Goal: Task Accomplishment & Management: Manage account settings

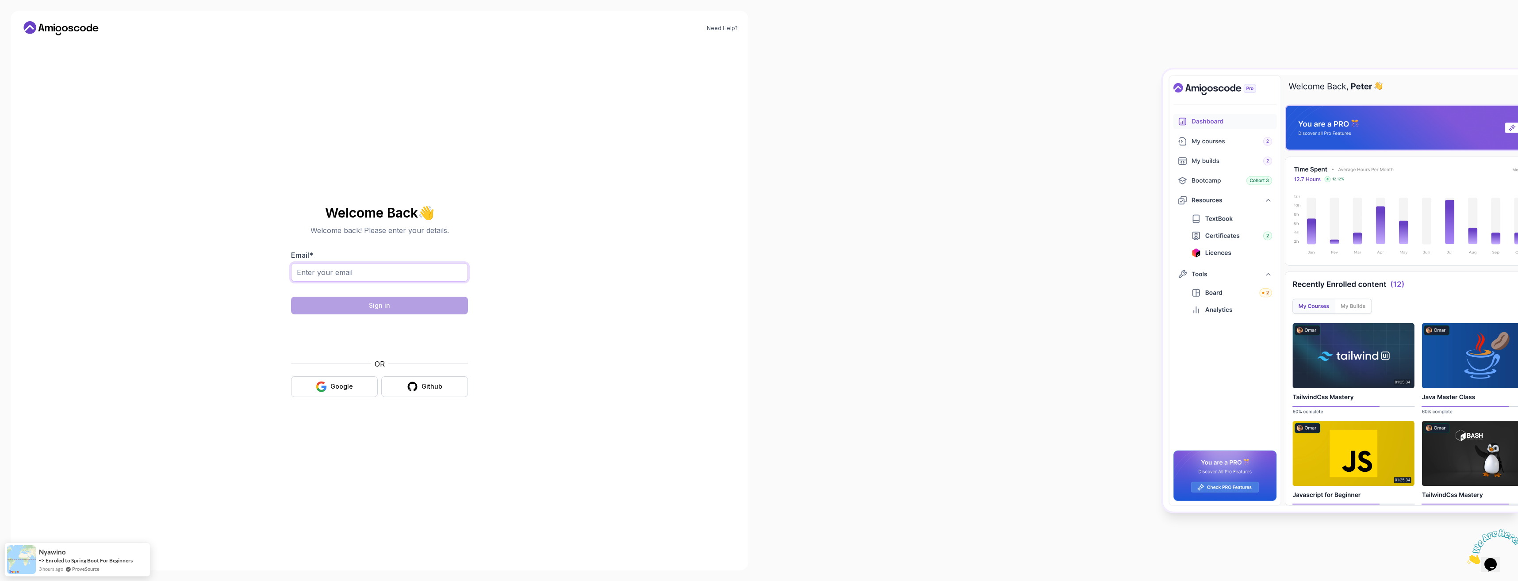
click at [363, 275] on input "Email *" at bounding box center [379, 272] width 177 height 19
type input "lukas.schmidt@ewe.net"
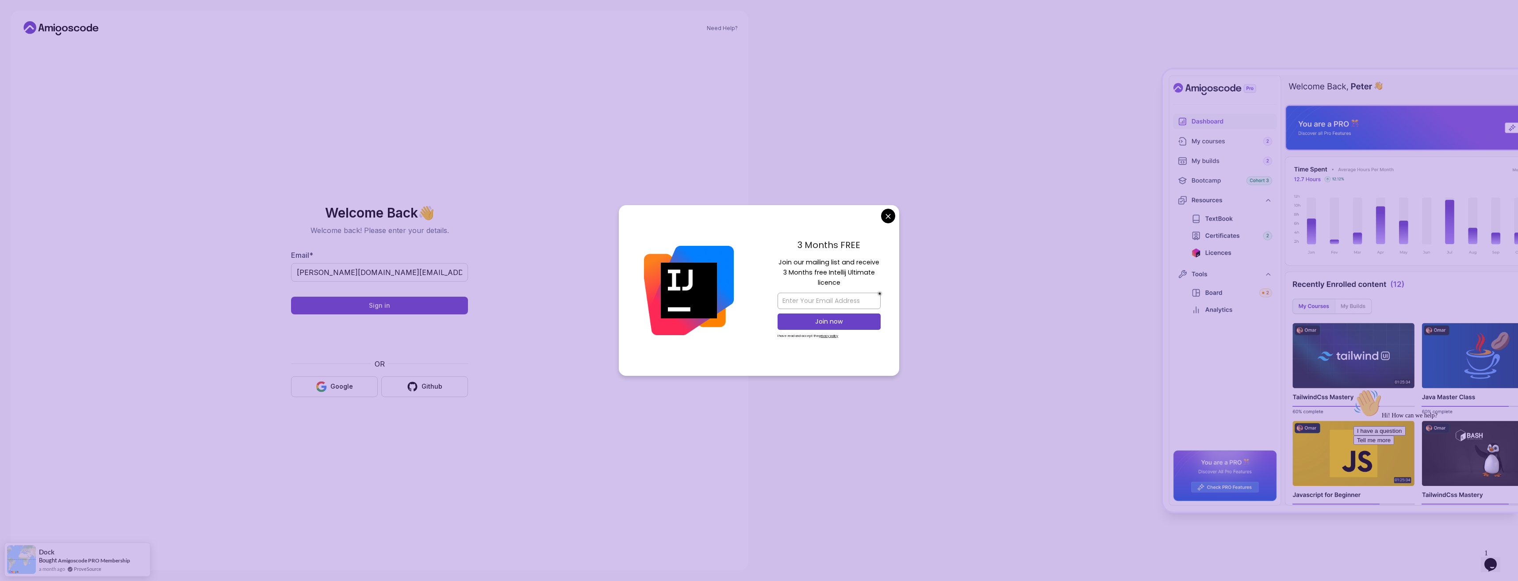
click at [886, 214] on body "Need Help? Welcome Back 👋 Welcome back! Please enter your details. Email * luka…" at bounding box center [759, 290] width 1518 height 581
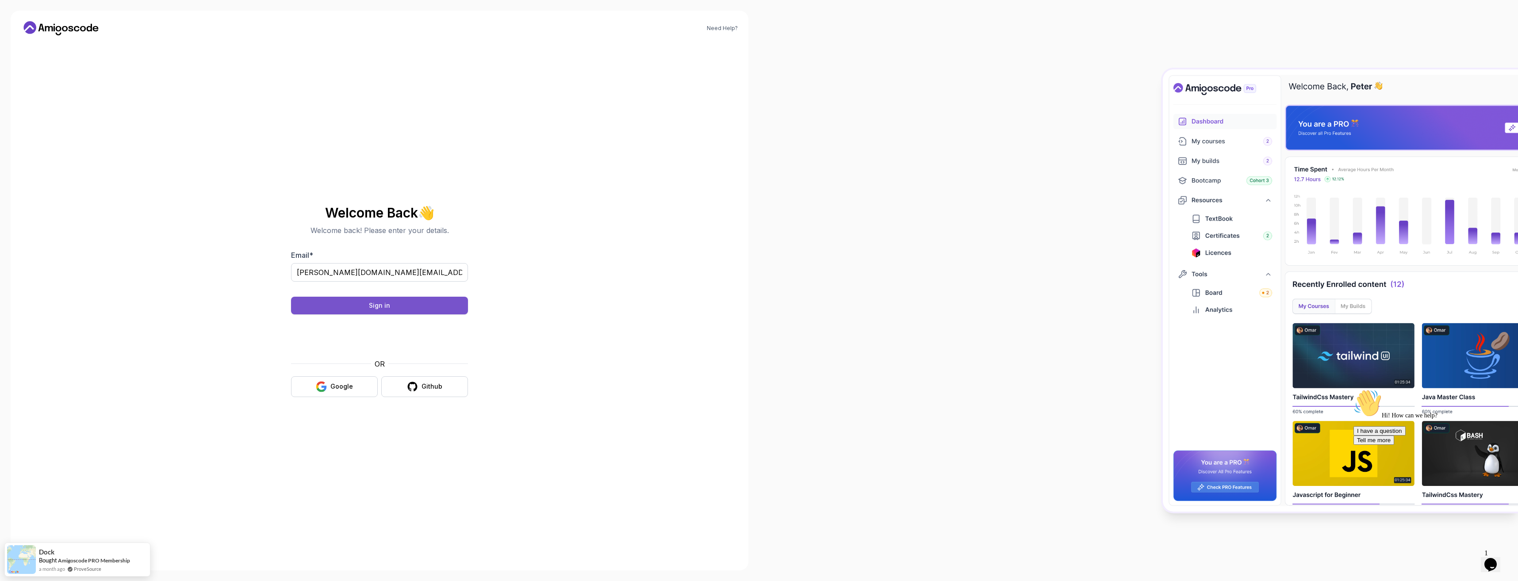
click at [354, 310] on button "Sign in" at bounding box center [379, 306] width 177 height 18
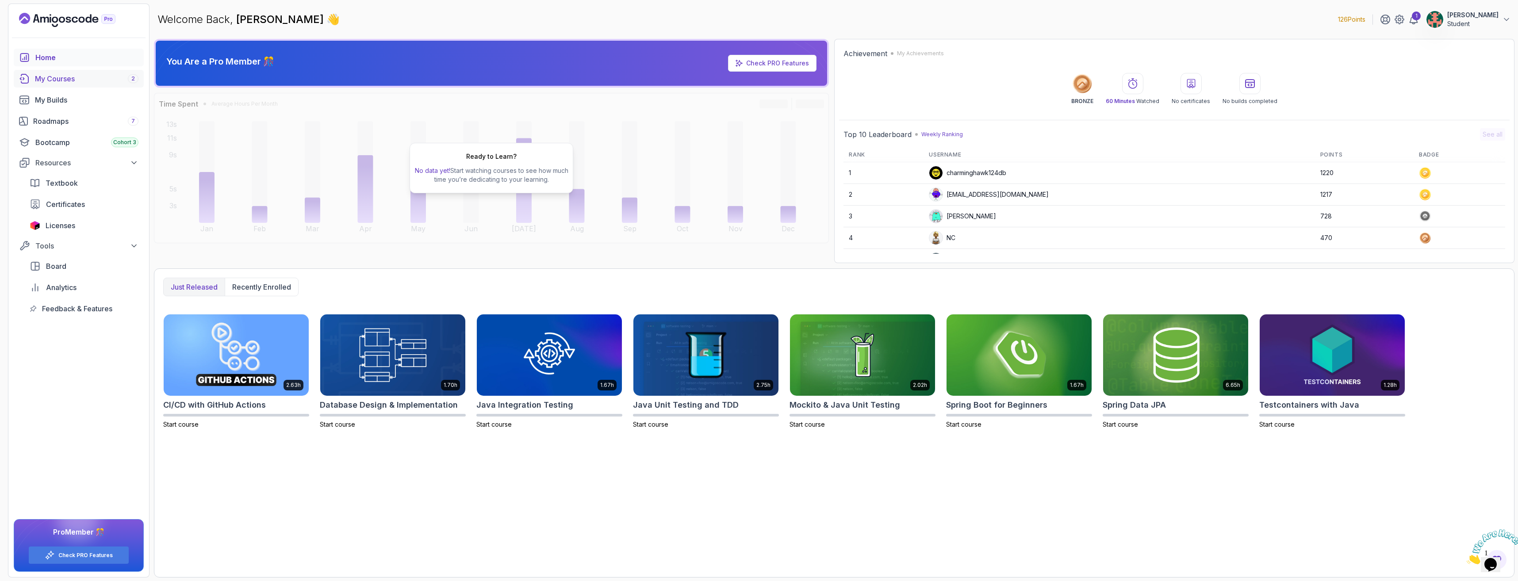
drag, startPoint x: 56, startPoint y: 77, endPoint x: 76, endPoint y: 82, distance: 21.0
click at [56, 77] on div "My Courses 2" at bounding box center [86, 78] width 103 height 11
